Goal: Task Accomplishment & Management: Manage account settings

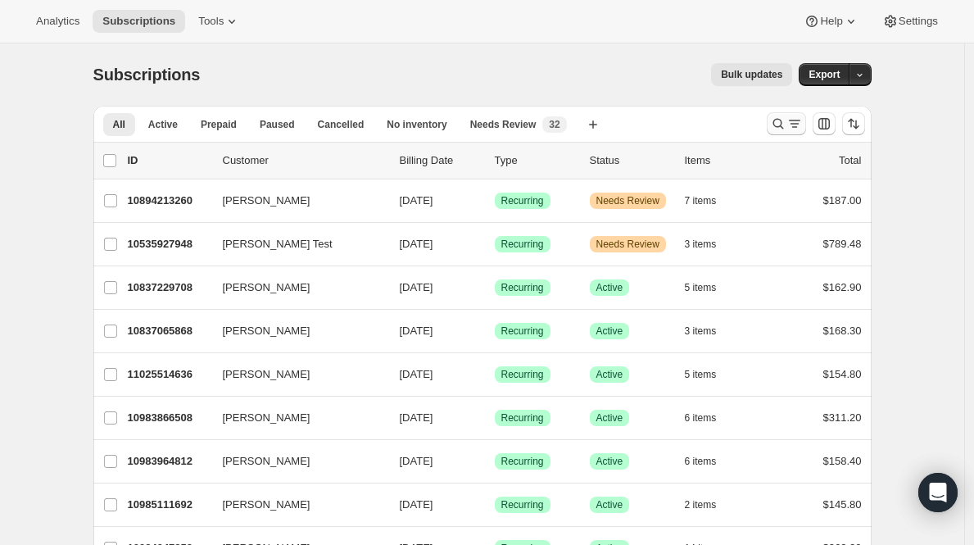
click at [786, 120] on icon "Search and filter results" at bounding box center [778, 124] width 16 height 16
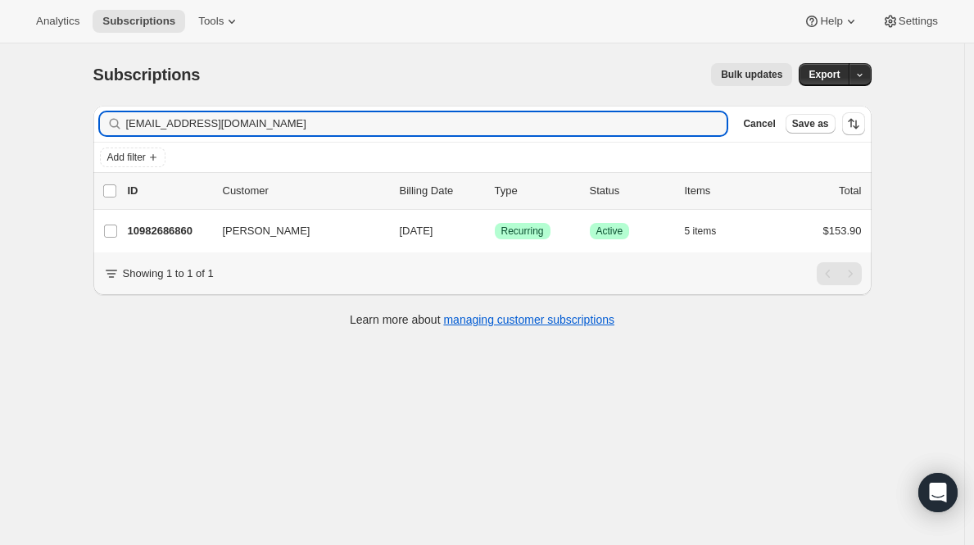
type input "kaygrey13@yahoo.com"
click at [154, 229] on p "10982686860" at bounding box center [169, 231] width 82 height 16
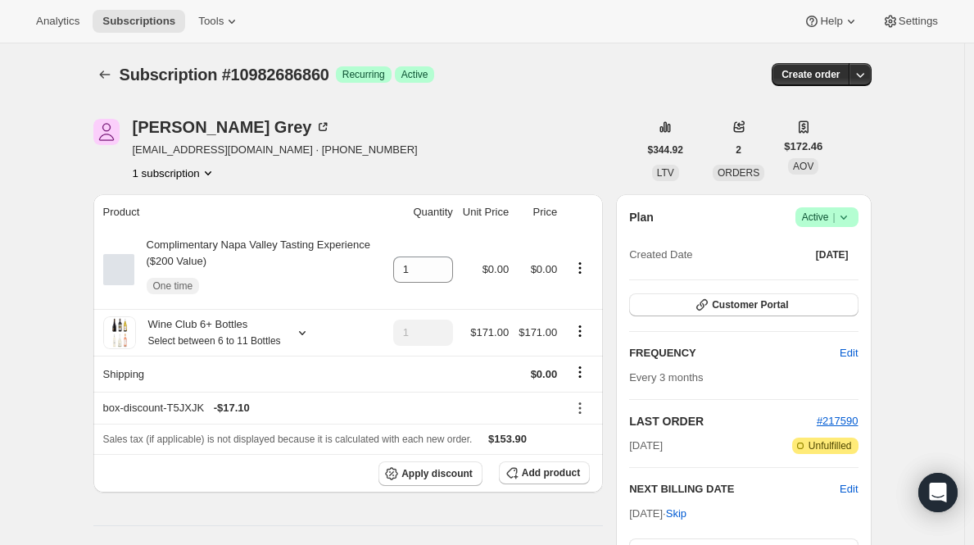
click at [831, 213] on span "Active |" at bounding box center [827, 217] width 50 height 16
click at [820, 285] on span "Cancel subscription" at bounding box center [826, 278] width 93 height 16
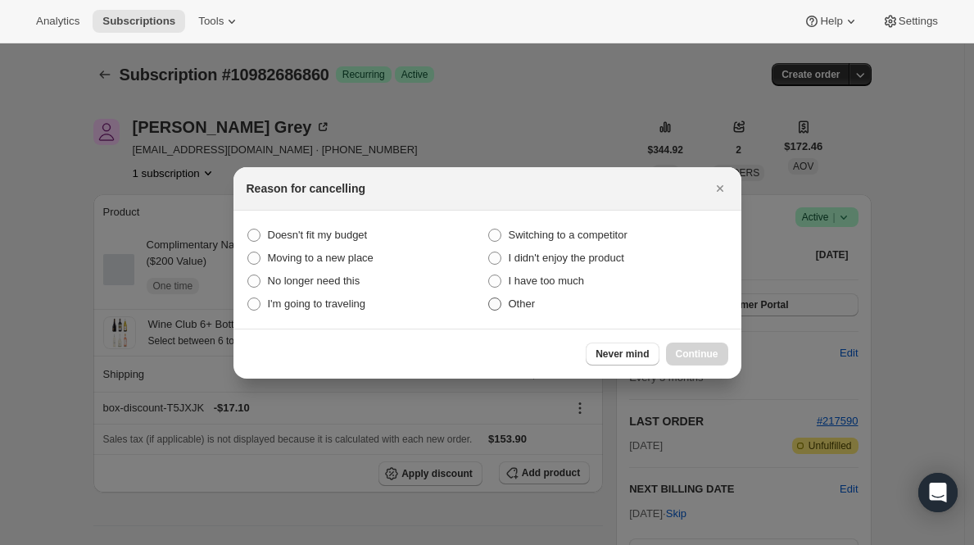
click at [520, 297] on span "Other" at bounding box center [522, 303] width 27 height 12
click at [489, 297] on input "Other" at bounding box center [488, 297] width 1 height 1
radio input "true"
click at [684, 348] on span "Continue" at bounding box center [697, 353] width 43 height 13
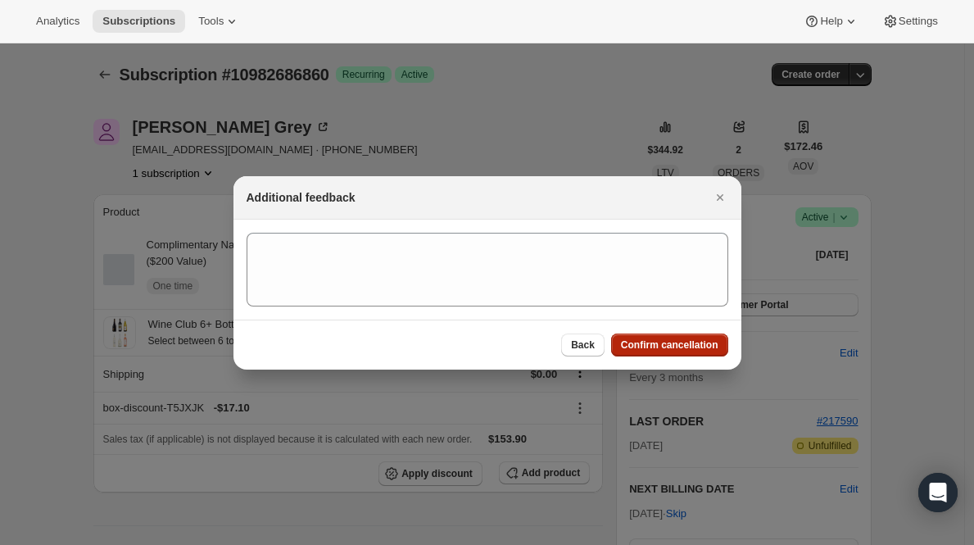
click at [684, 348] on span "Confirm cancellation" at bounding box center [670, 344] width 98 height 13
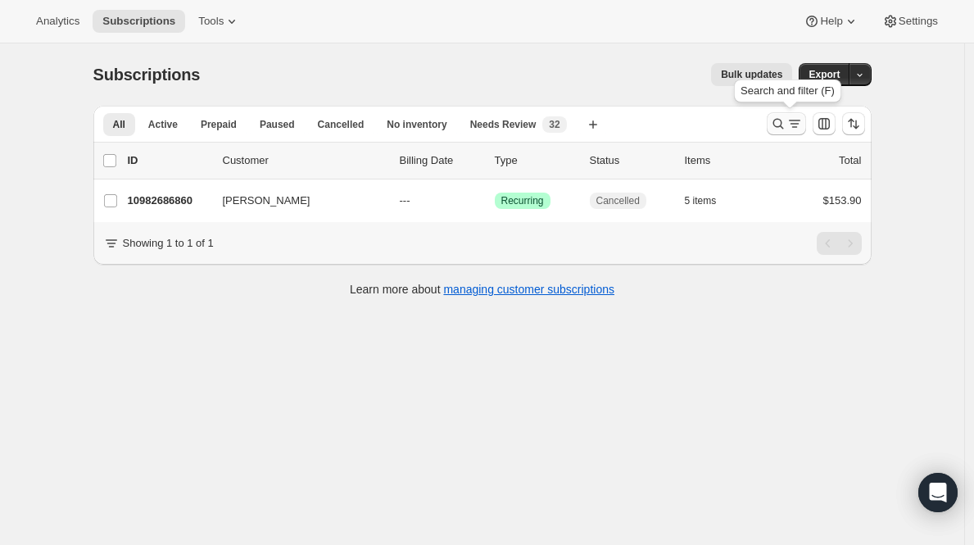
click at [790, 115] on button "Search and filter results" at bounding box center [786, 123] width 39 height 23
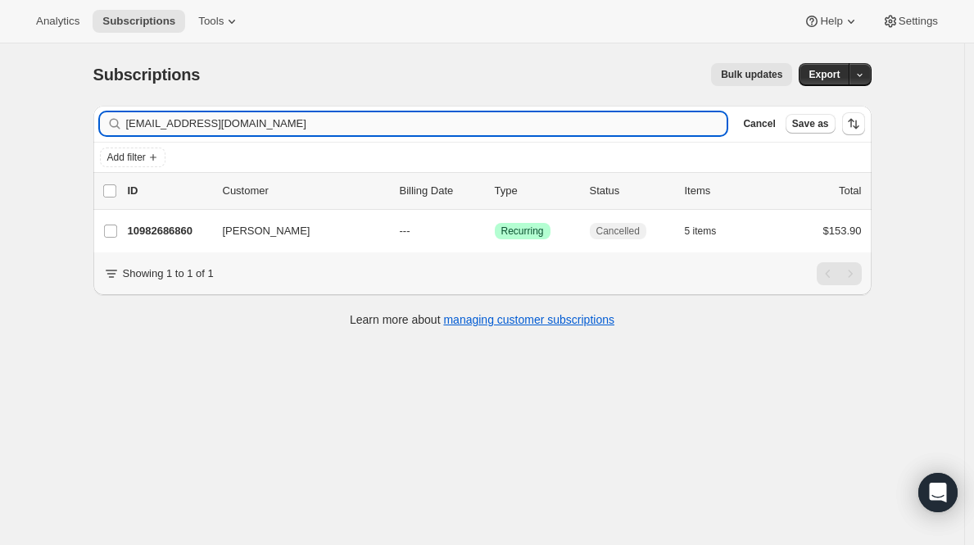
click at [561, 120] on input "kaygrey13@yahoo.com" at bounding box center [427, 123] width 602 height 23
type input "[EMAIL_ADDRESS][DOMAIN_NAME]"
click at [175, 234] on p "10995171468" at bounding box center [169, 231] width 82 height 16
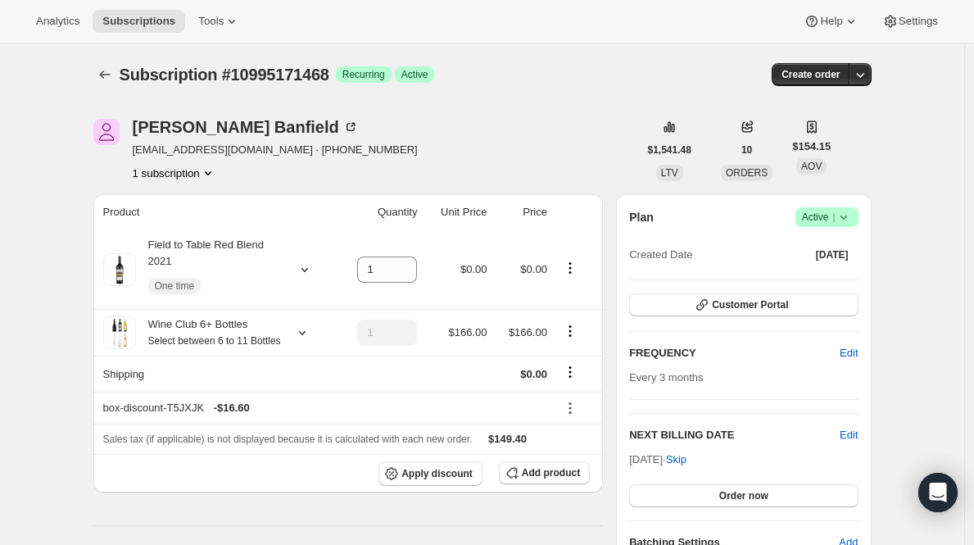
click at [846, 213] on icon at bounding box center [844, 217] width 16 height 16
click at [815, 270] on span "Cancel subscription" at bounding box center [826, 278] width 93 height 16
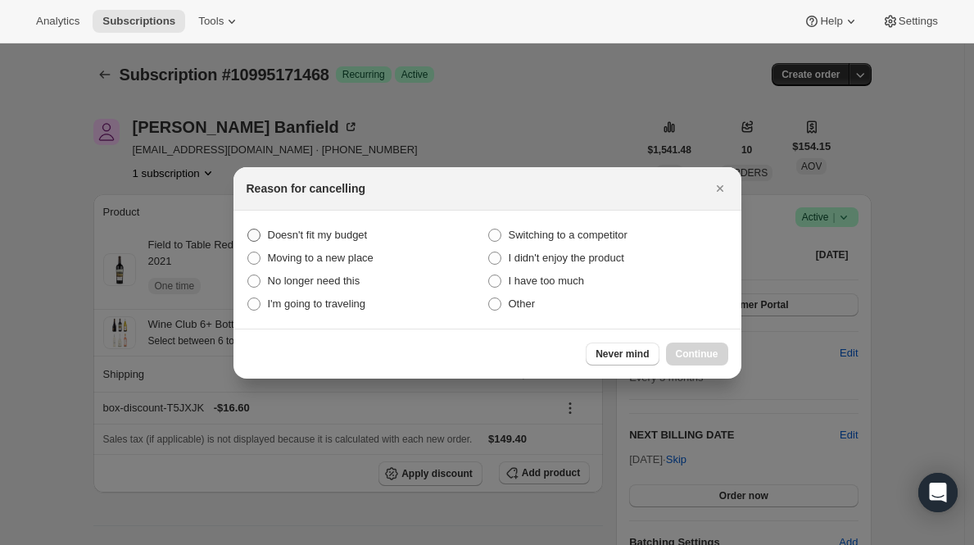
click at [309, 245] on label "Doesn't fit my budget" at bounding box center [367, 235] width 241 height 23
click at [248, 229] on budget "Doesn't fit my budget" at bounding box center [248, 229] width 1 height 1
radio budget "true"
click at [697, 345] on button "Continue" at bounding box center [697, 354] width 62 height 23
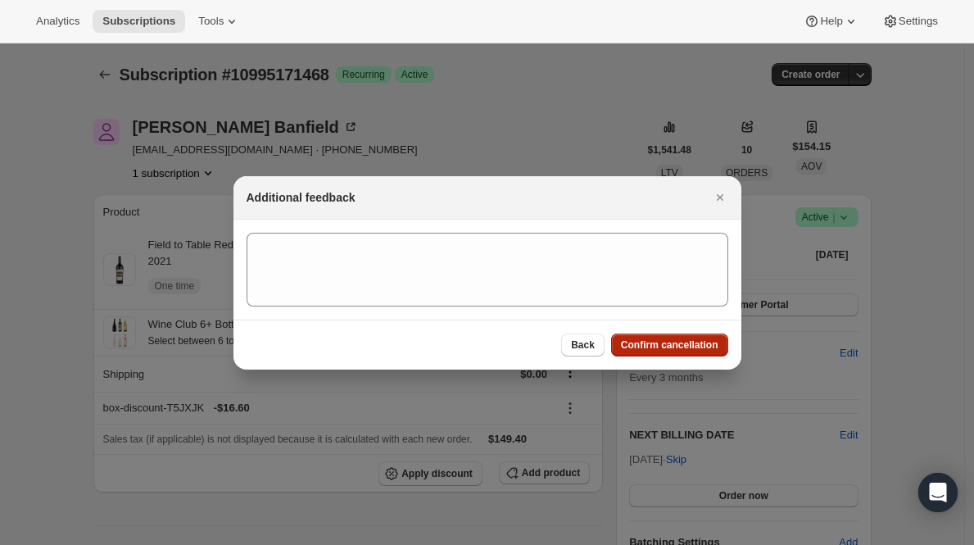
click at [697, 345] on span "Confirm cancellation" at bounding box center [670, 344] width 98 height 13
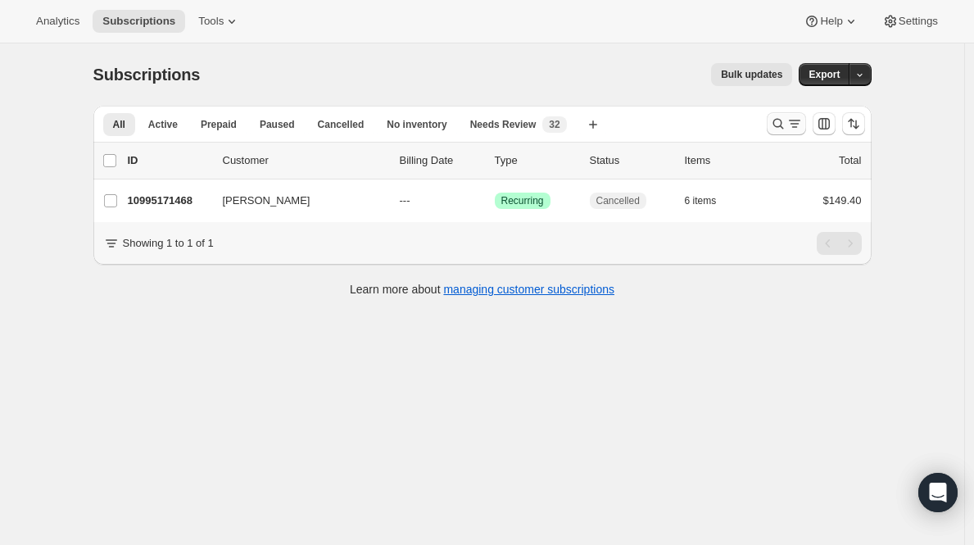
click at [780, 122] on icon "Search and filter results" at bounding box center [778, 124] width 16 height 16
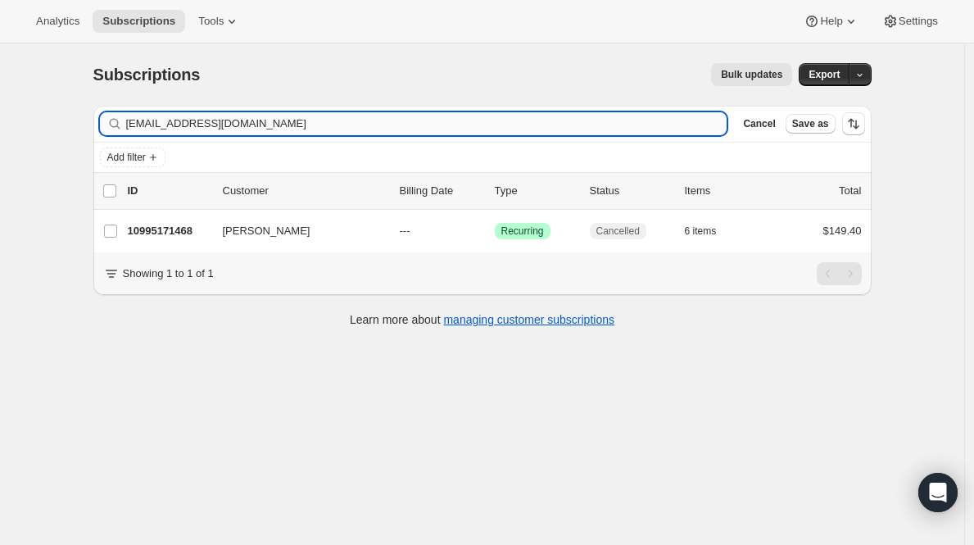
click at [639, 122] on input "[EMAIL_ADDRESS][DOMAIN_NAME]" at bounding box center [427, 123] width 602 height 23
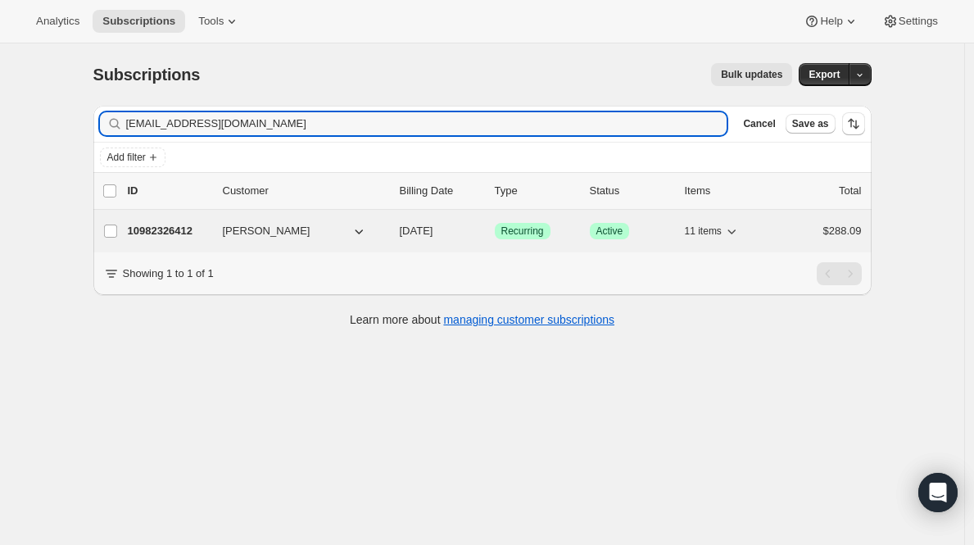
type input "[EMAIL_ADDRESS][DOMAIN_NAME]"
click at [177, 234] on p "10982326412" at bounding box center [169, 231] width 82 height 16
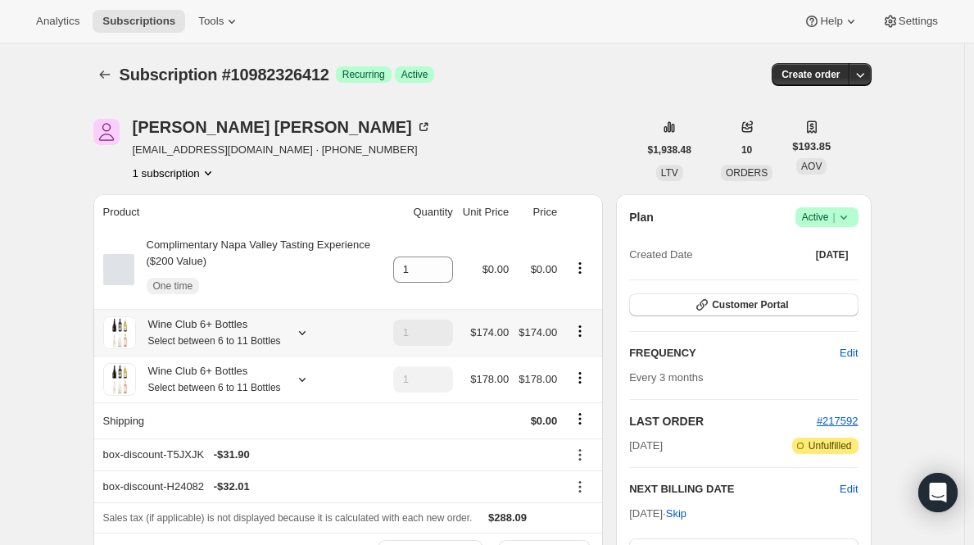
click at [586, 339] on icon "Product actions" at bounding box center [580, 331] width 16 height 16
click at [577, 400] on span "Remove" at bounding box center [584, 399] width 39 height 12
type input "0"
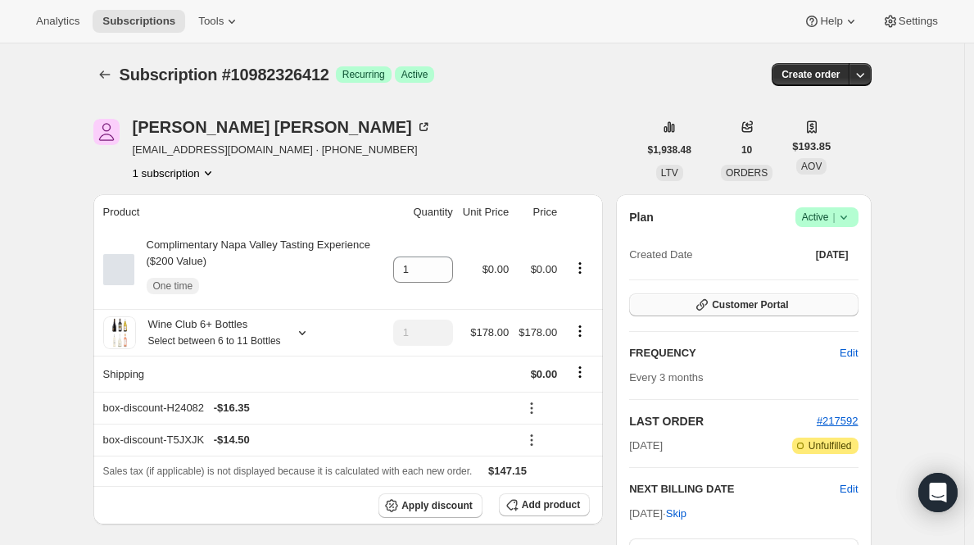
click at [762, 305] on span "Customer Portal" at bounding box center [750, 304] width 76 height 13
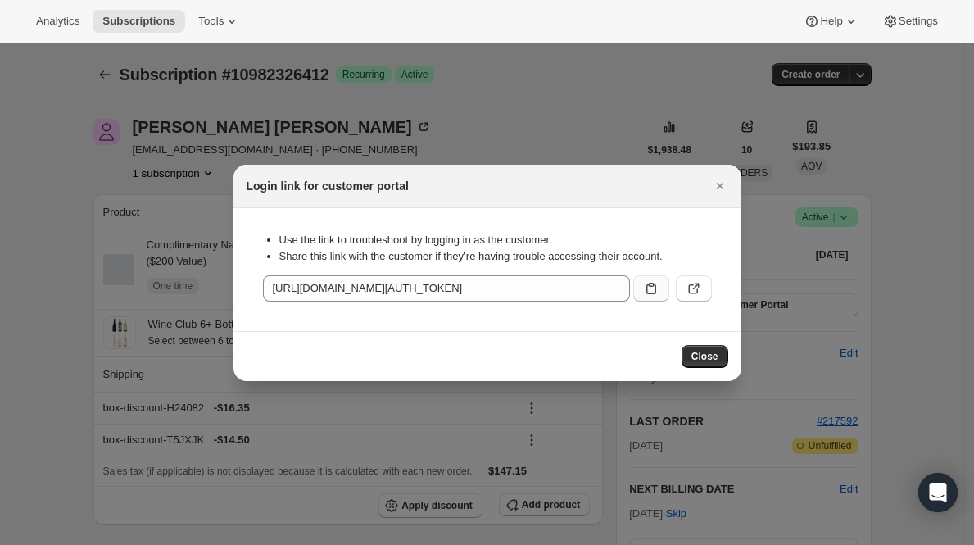
click at [642, 289] on button ":r8s:" at bounding box center [652, 288] width 36 height 26
